Goal: Task Accomplishment & Management: Manage account settings

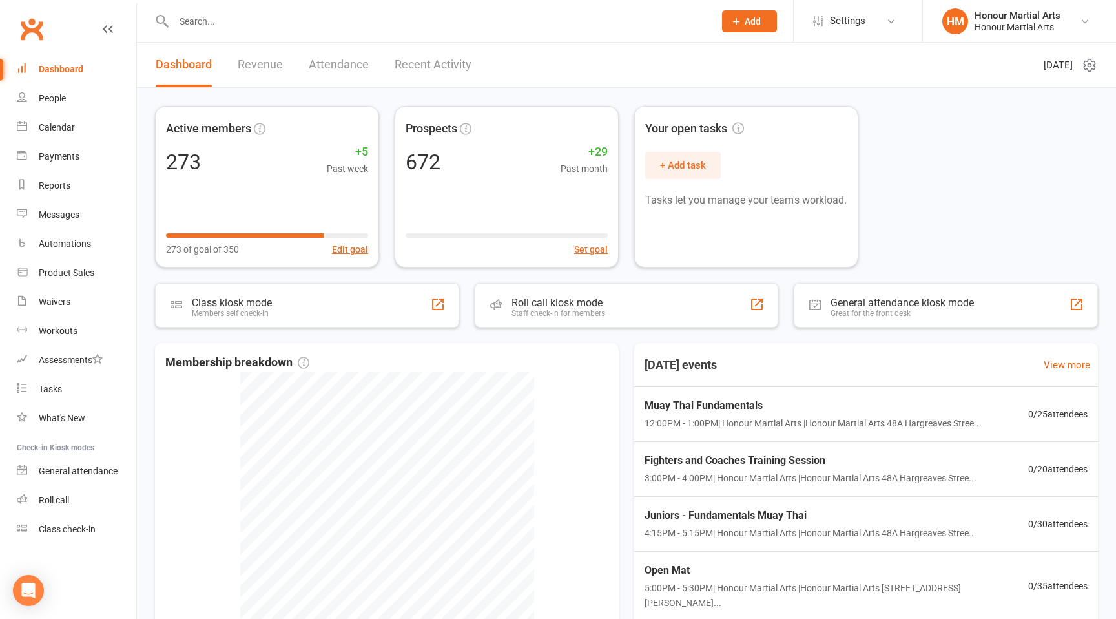
click at [352, 15] on input "text" at bounding box center [437, 21] width 535 height 18
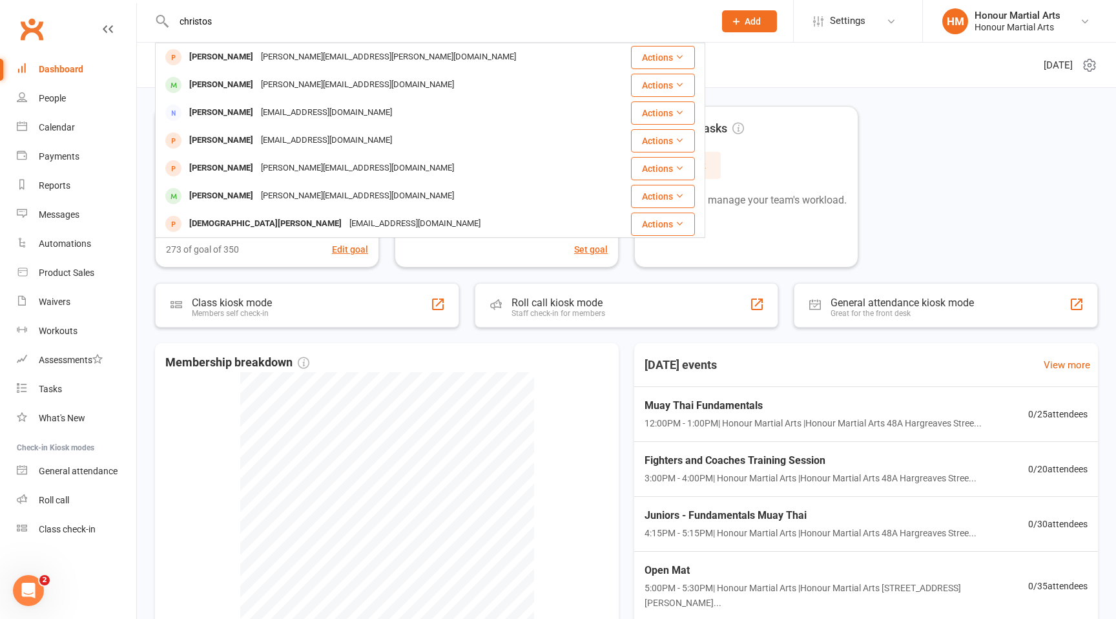
type input "christos"
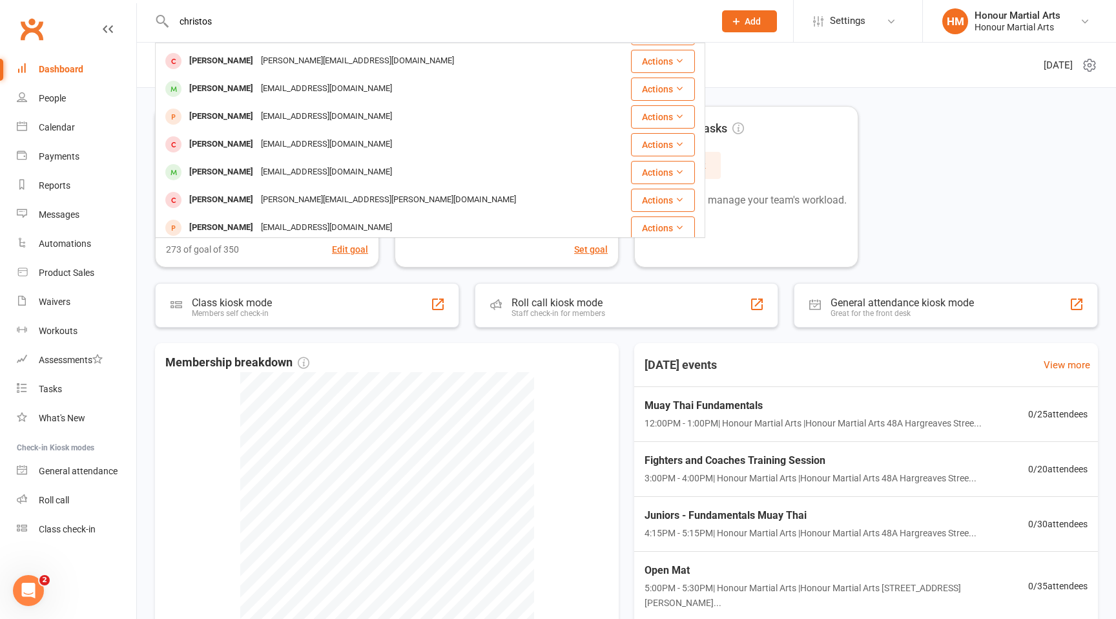
scroll to position [358, 0]
click at [440, 175] on div "[PERSON_NAME] [EMAIL_ADDRESS][DOMAIN_NAME]" at bounding box center [384, 171] width 456 height 26
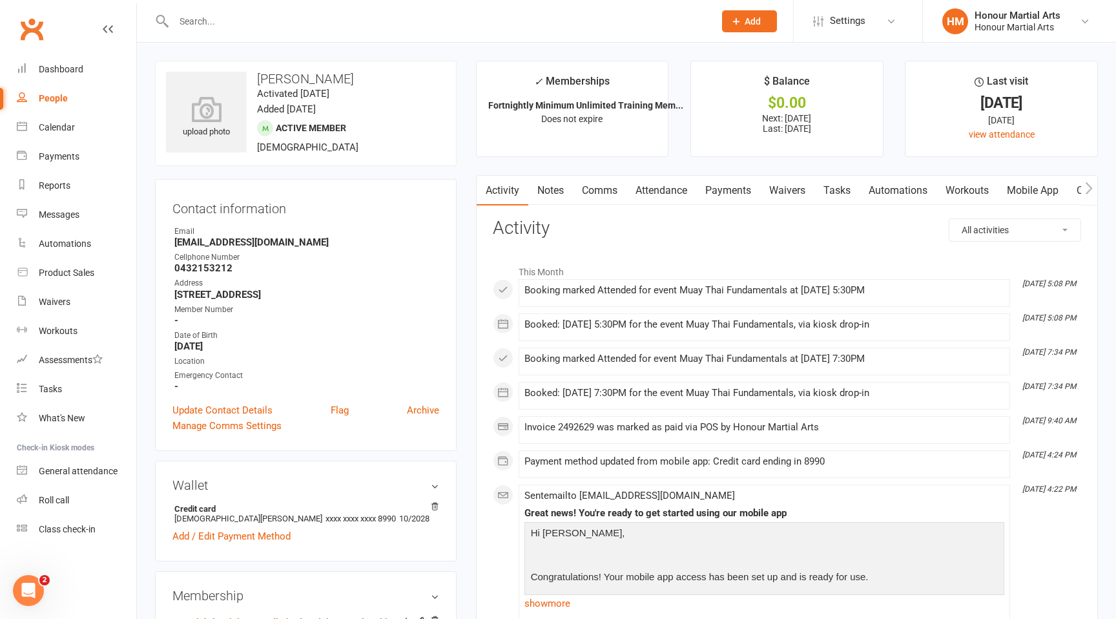
click at [730, 188] on link "Payments" at bounding box center [728, 191] width 64 height 30
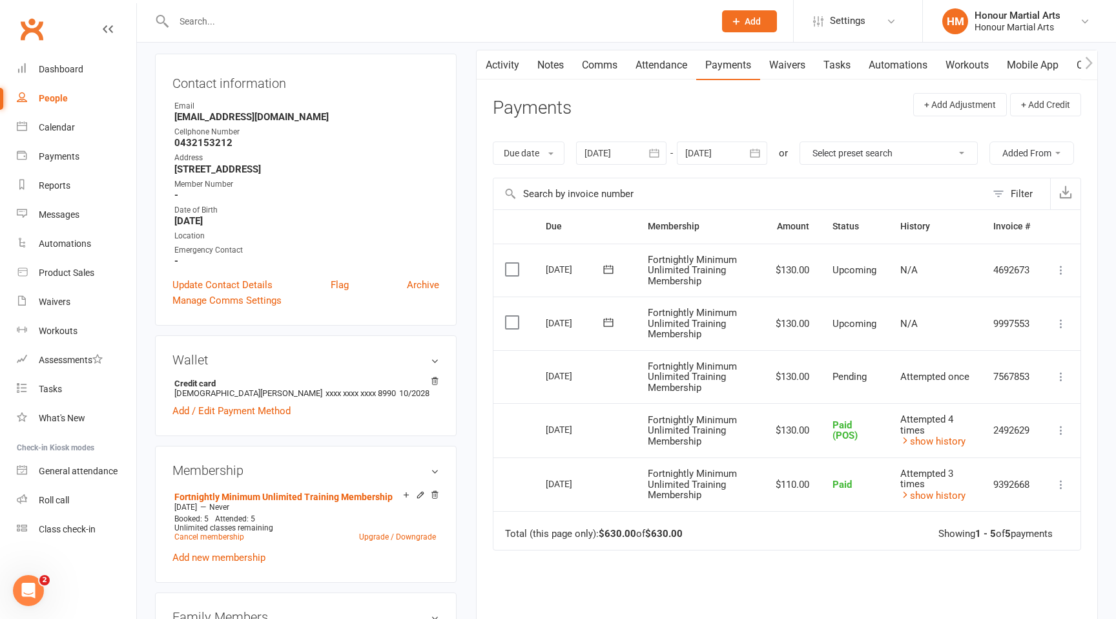
scroll to position [129, 0]
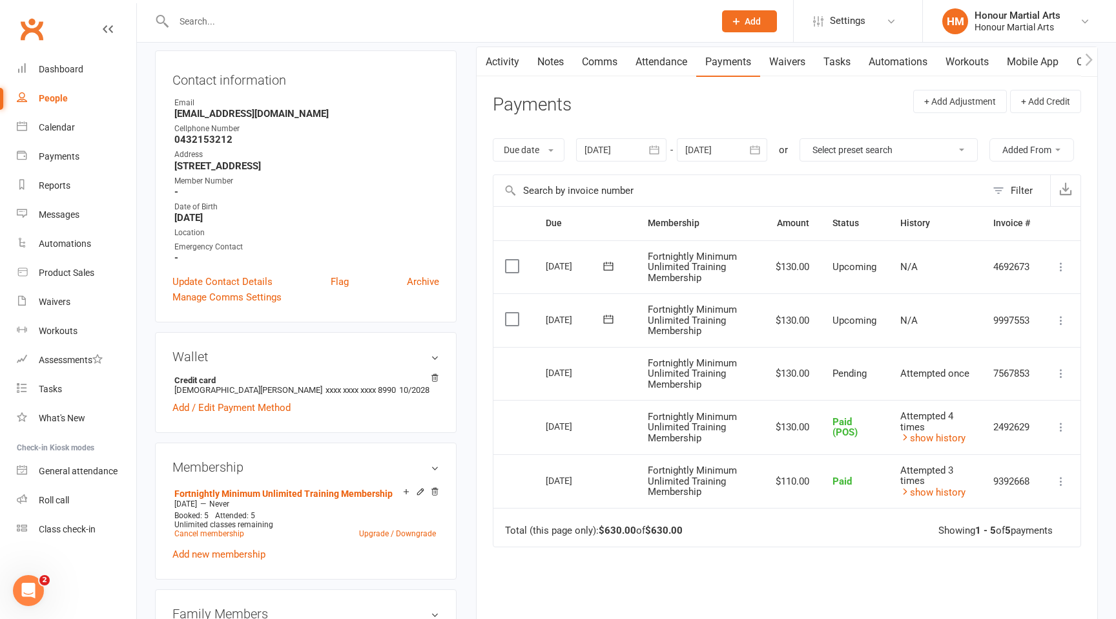
click at [1064, 374] on icon at bounding box center [1061, 373] width 13 height 13
click at [927, 373] on span "Attempted once" at bounding box center [934, 373] width 69 height 12
click at [1063, 315] on icon at bounding box center [1061, 320] width 13 height 13
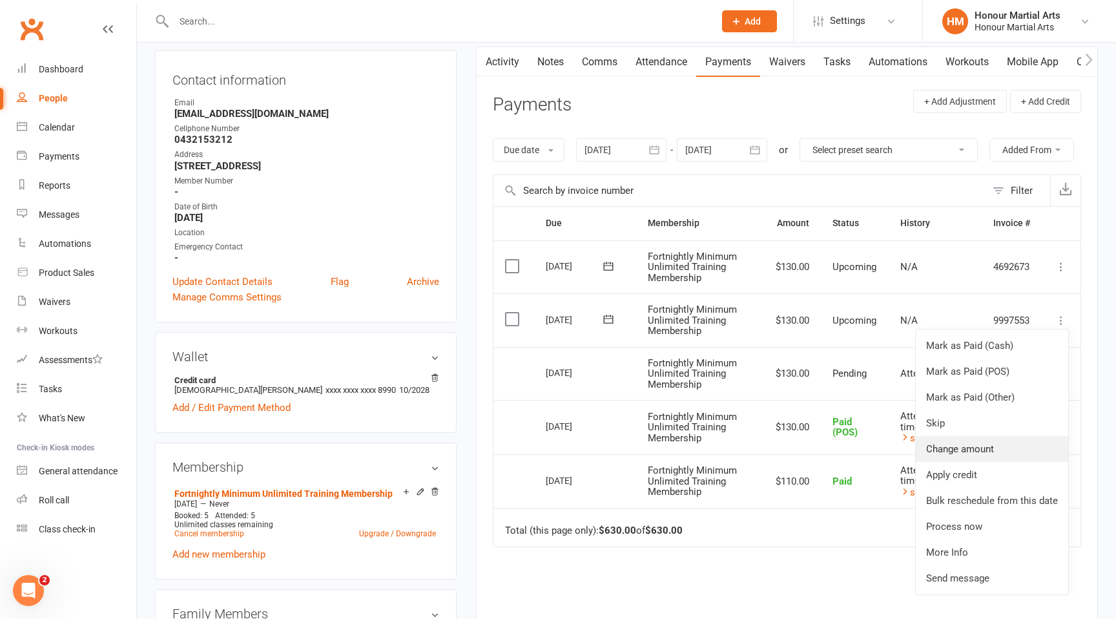
click at [1019, 450] on link "Change amount" at bounding box center [992, 449] width 152 height 26
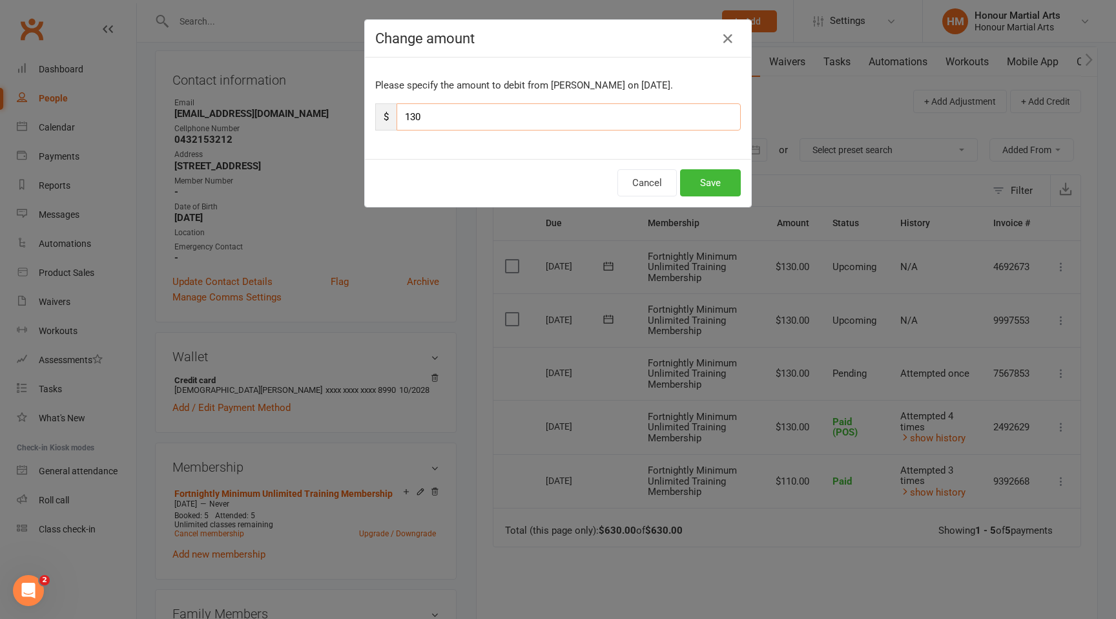
click at [476, 112] on input "130" at bounding box center [569, 116] width 344 height 27
type input "110"
click at [706, 176] on button "Save" at bounding box center [710, 182] width 61 height 27
